Goal: Browse casually: Explore the website without a specific task or goal

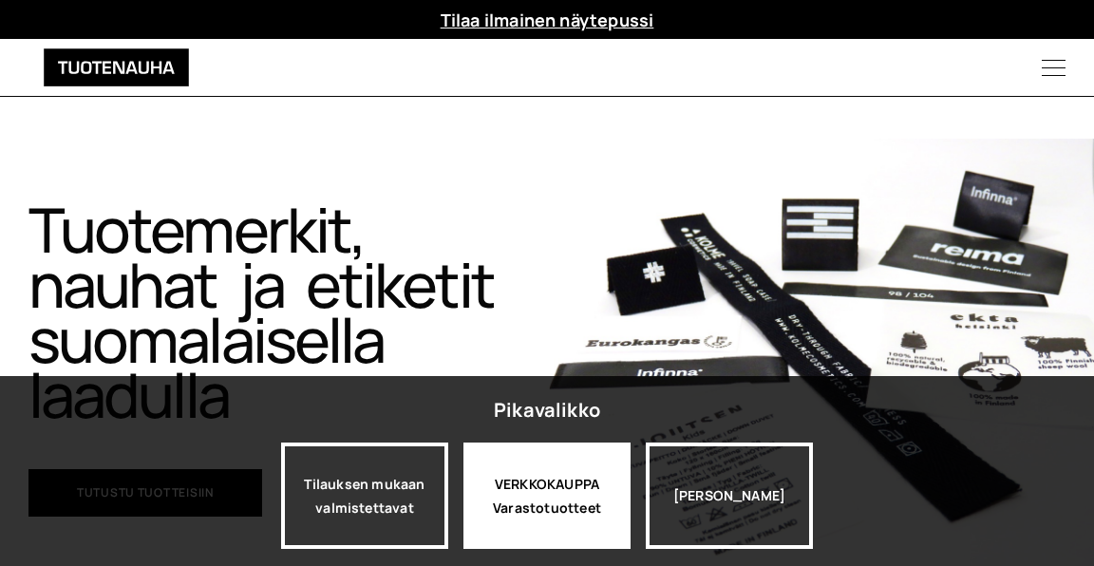
click at [506, 483] on div "VERKKOKAUPPA Varastotuotteet" at bounding box center [547, 496] width 167 height 106
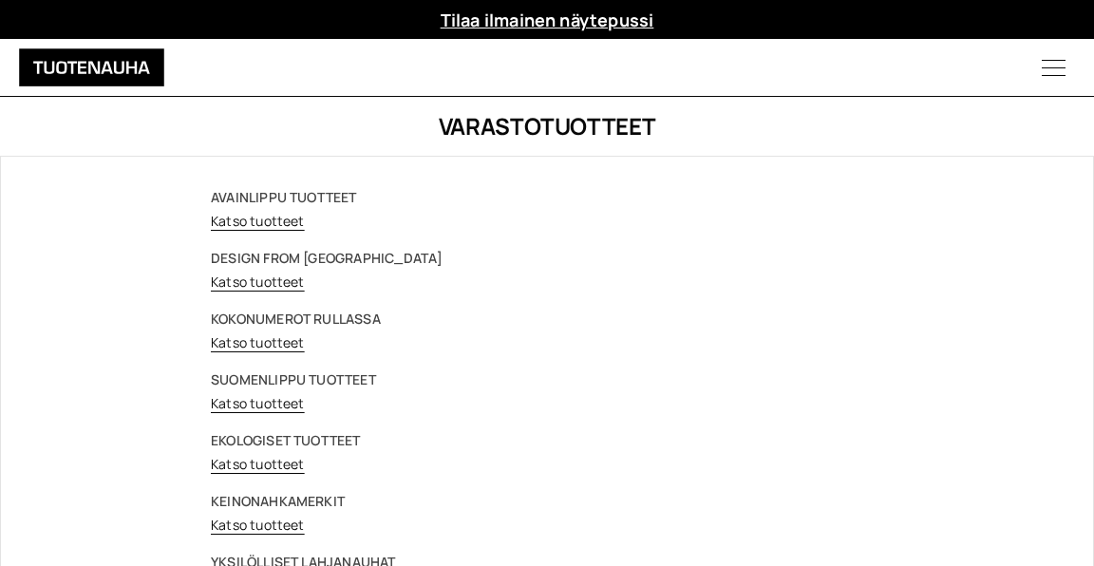
click at [256, 403] on link "Katso tuotteet" at bounding box center [258, 403] width 94 height 18
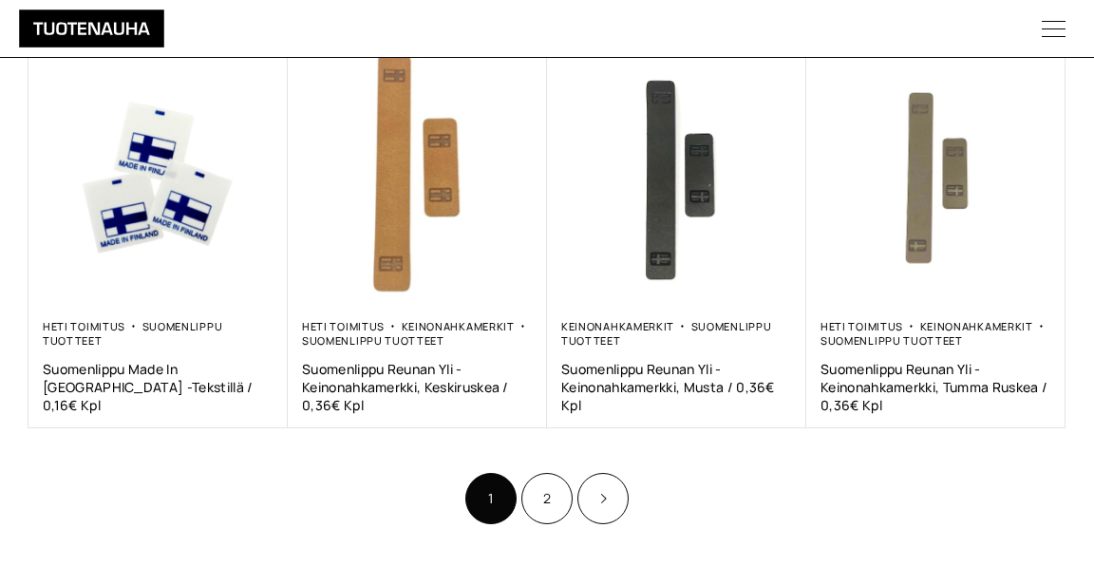
scroll to position [1158, 0]
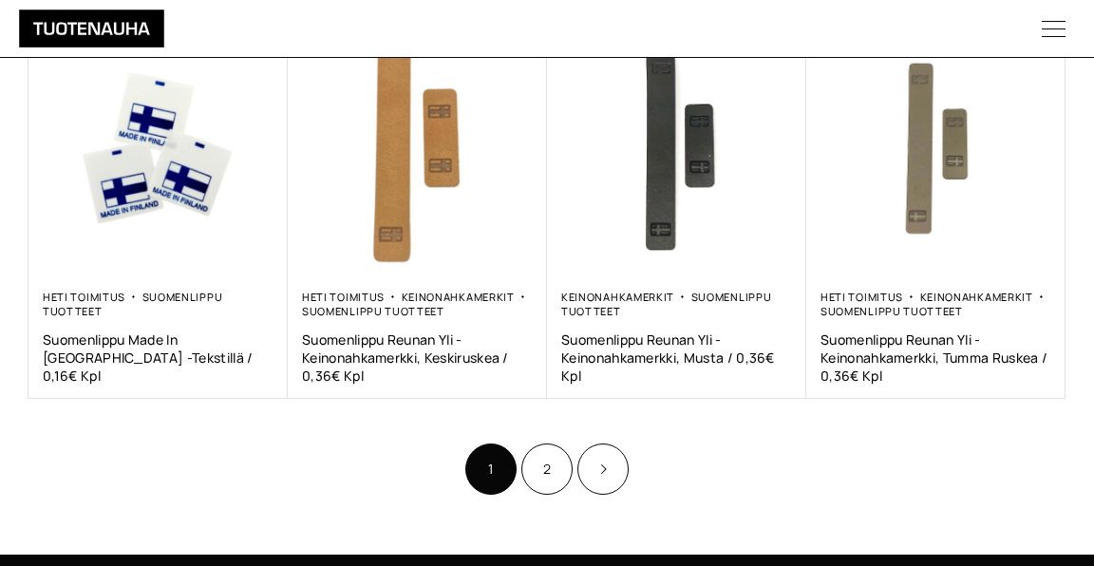
click at [562, 450] on link "2" at bounding box center [547, 469] width 51 height 51
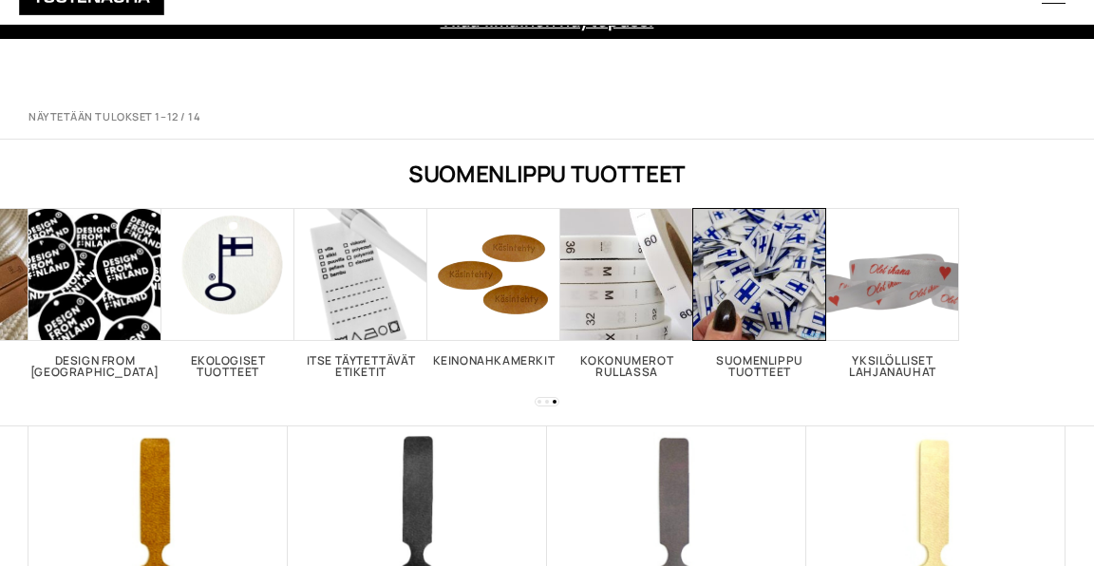
scroll to position [1159, 0]
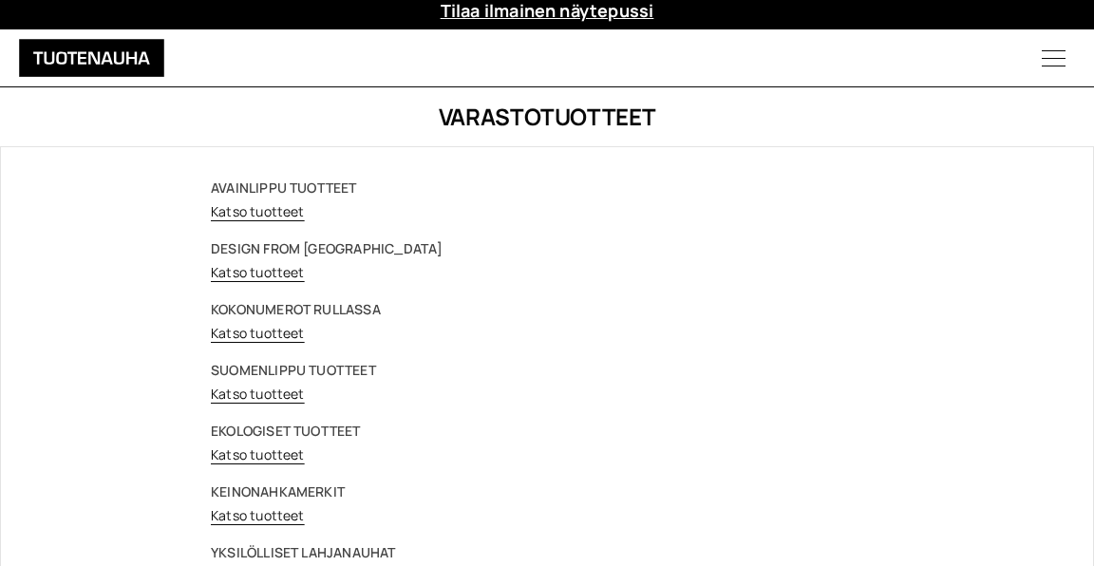
scroll to position [1, 0]
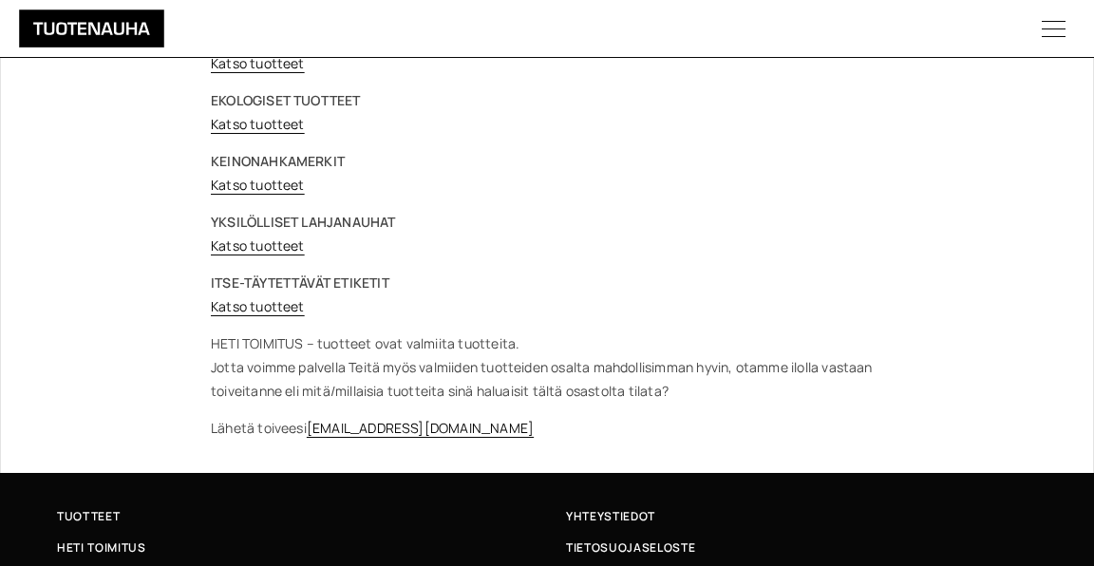
scroll to position [344, 0]
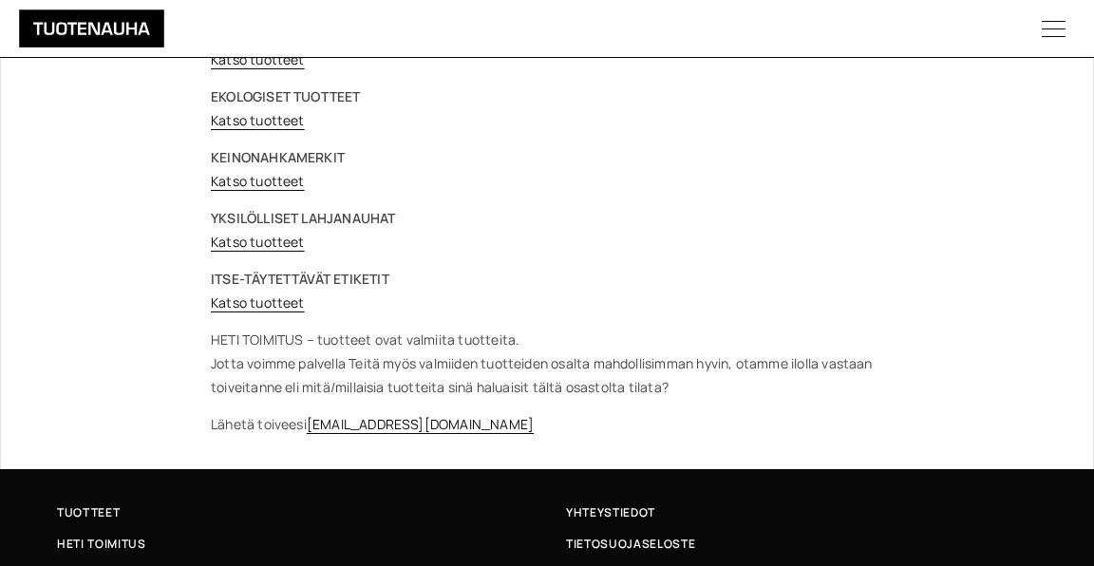
click at [279, 240] on link "Katso tuotteet" at bounding box center [258, 242] width 94 height 18
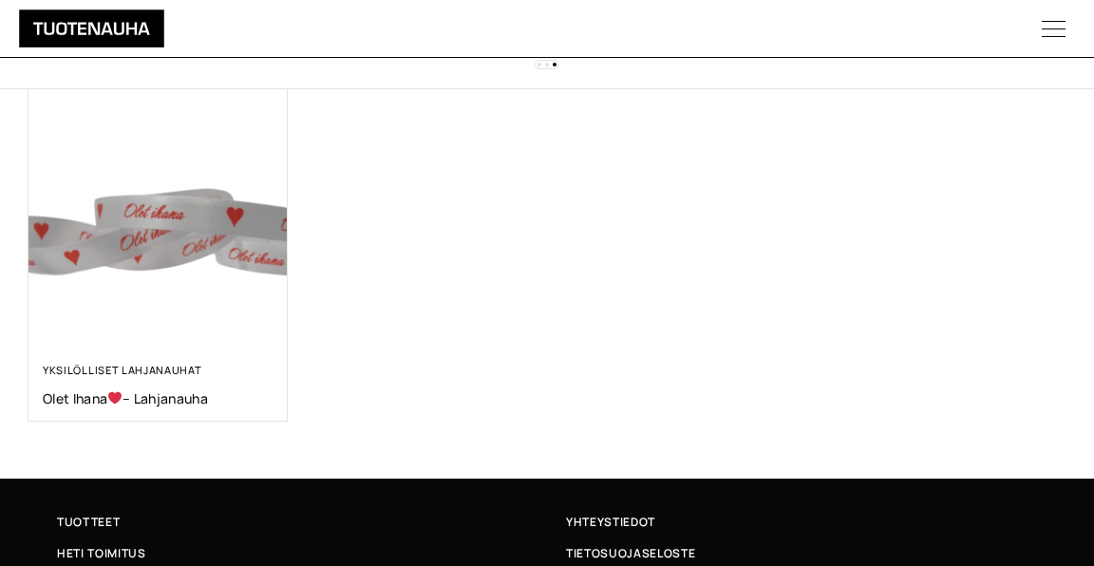
scroll to position [346, 0]
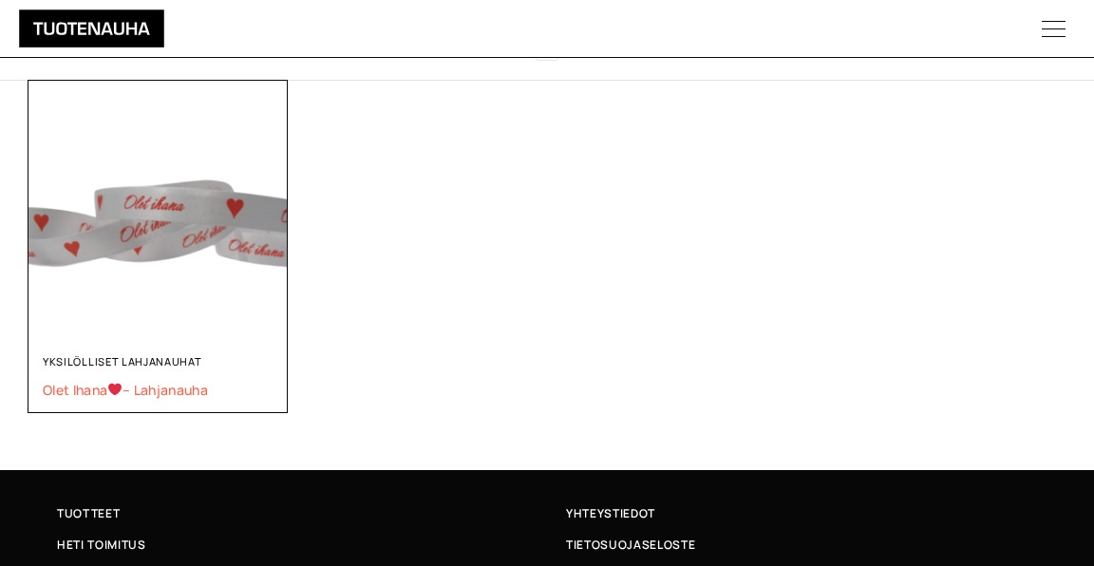
click at [163, 388] on span "Olet ihana – Lahjanauha" at bounding box center [158, 390] width 231 height 18
